Goal: Check status

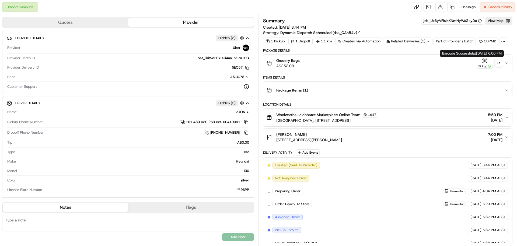
click at [496, 66] on div "+ 1" at bounding box center [499, 63] width 8 height 8
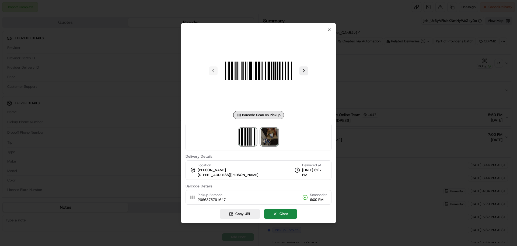
click at [270, 139] on img at bounding box center [269, 136] width 17 height 17
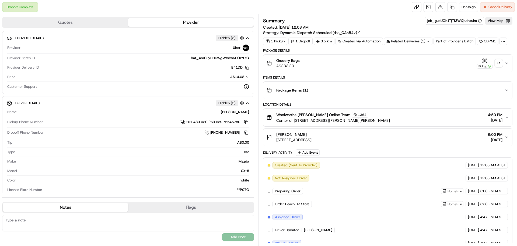
click at [499, 64] on div "+ 1" at bounding box center [499, 63] width 8 height 8
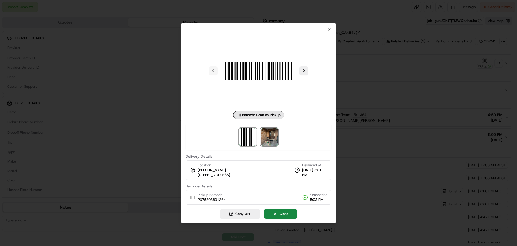
click at [270, 137] on img at bounding box center [269, 136] width 17 height 17
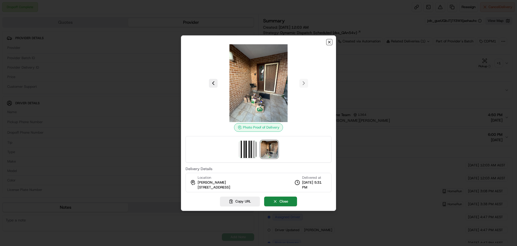
click at [332, 43] on icon "button" at bounding box center [329, 42] width 4 height 4
